Goal: Task Accomplishment & Management: Complete application form

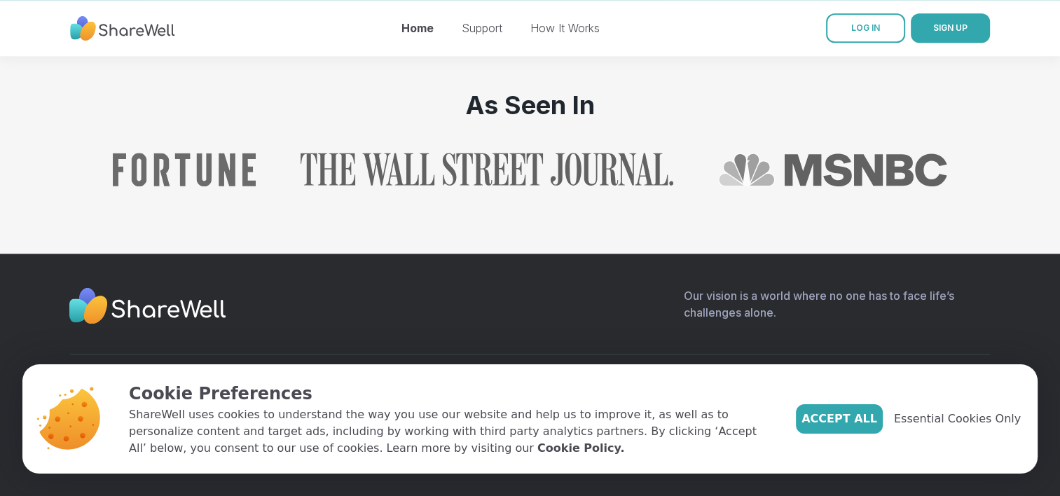
scroll to position [1566, 0]
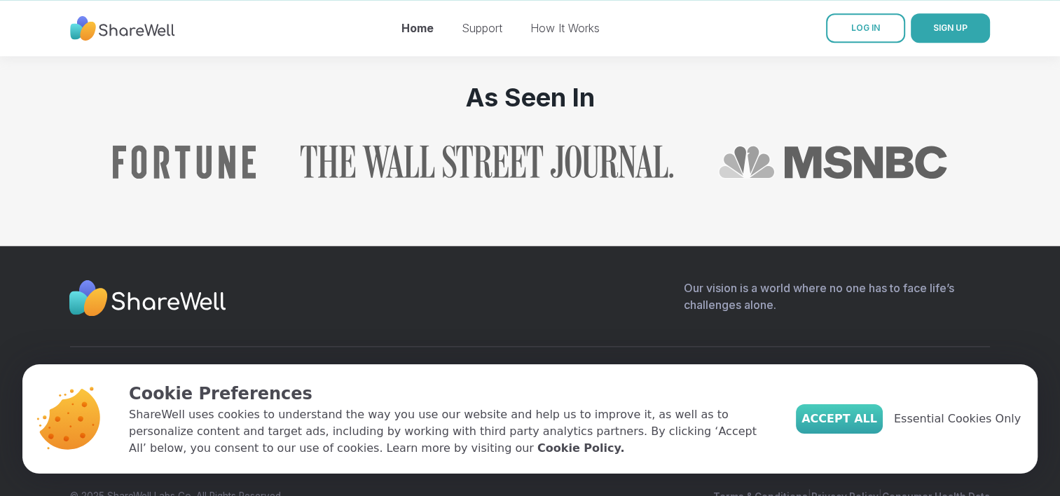
click at [877, 415] on span "Accept All" at bounding box center [839, 419] width 76 height 17
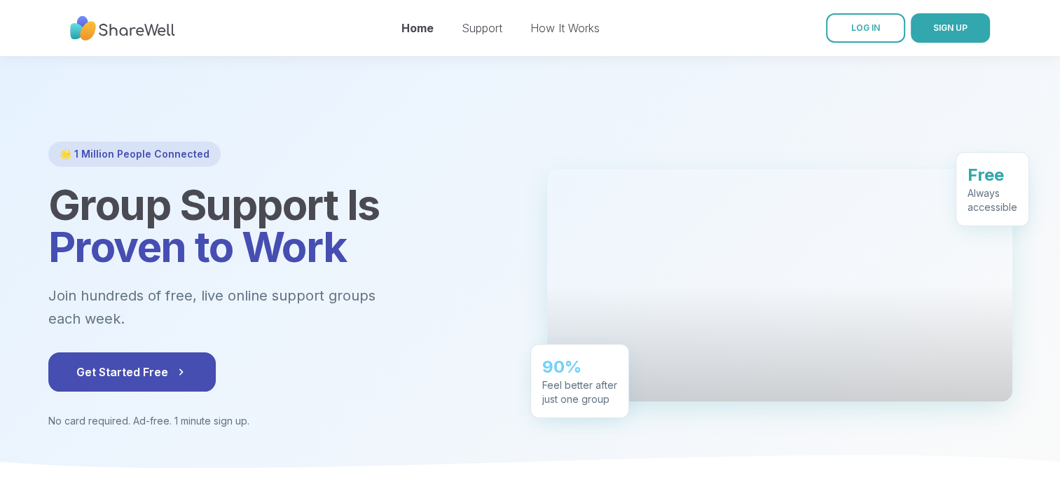
scroll to position [0, 0]
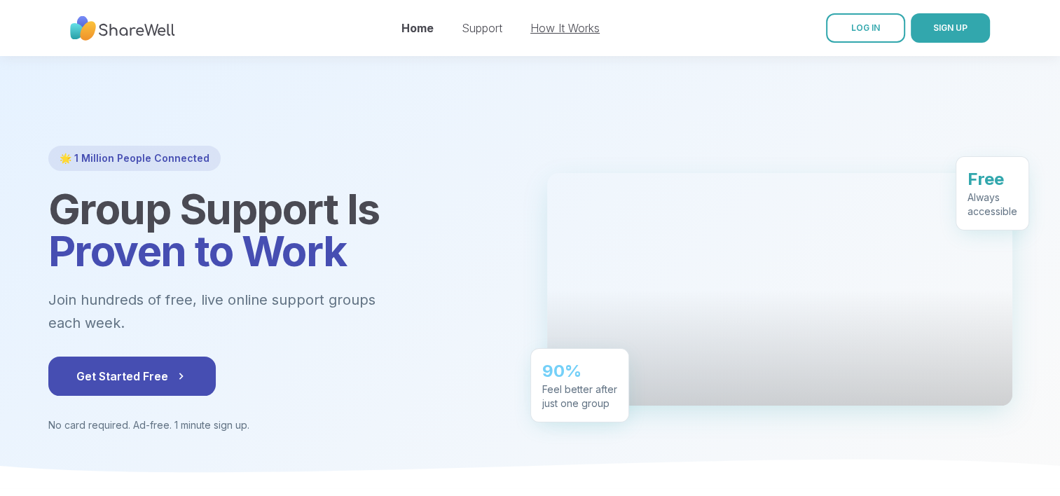
click at [572, 29] on link "How It Works" at bounding box center [564, 28] width 69 height 14
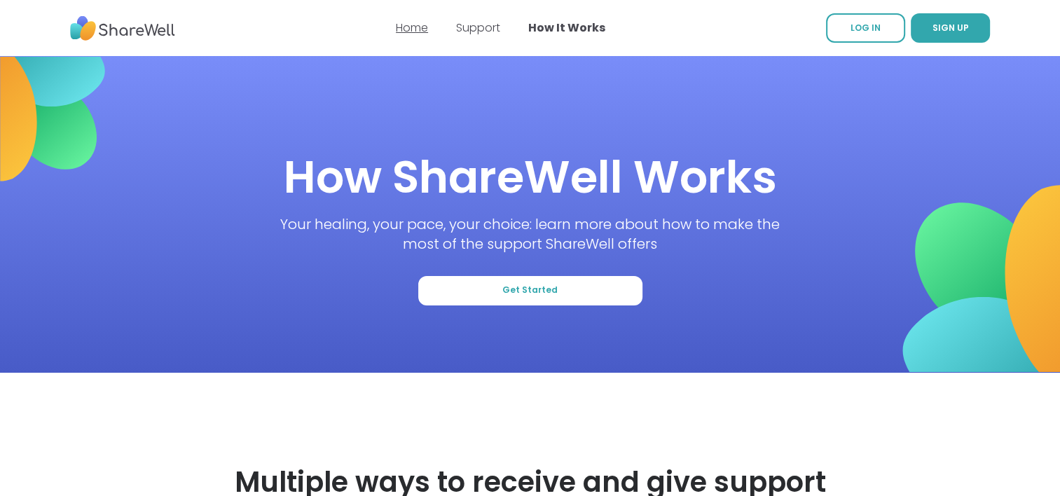
click at [407, 34] on link "Home" at bounding box center [412, 28] width 32 height 16
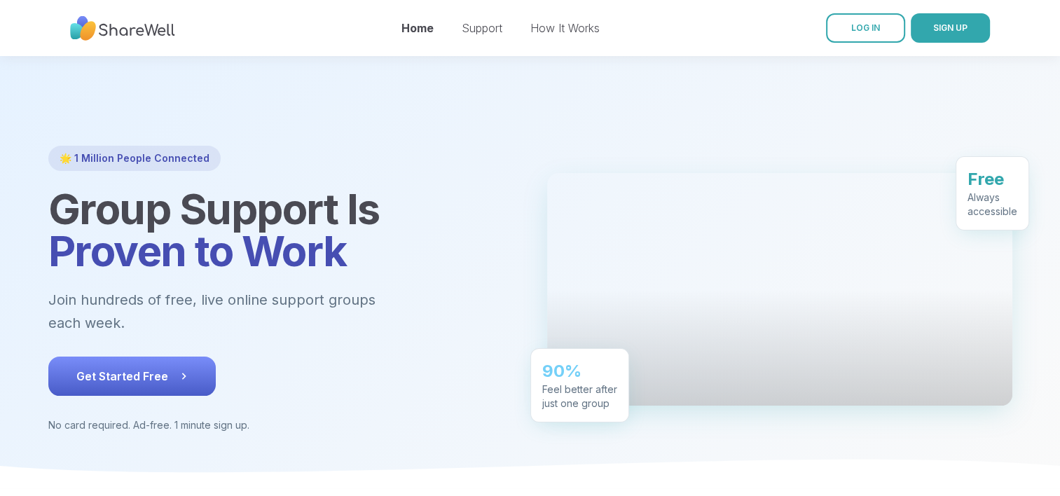
click at [159, 368] on span "Get Started Free" at bounding box center [131, 376] width 111 height 17
